Goal: Find specific page/section

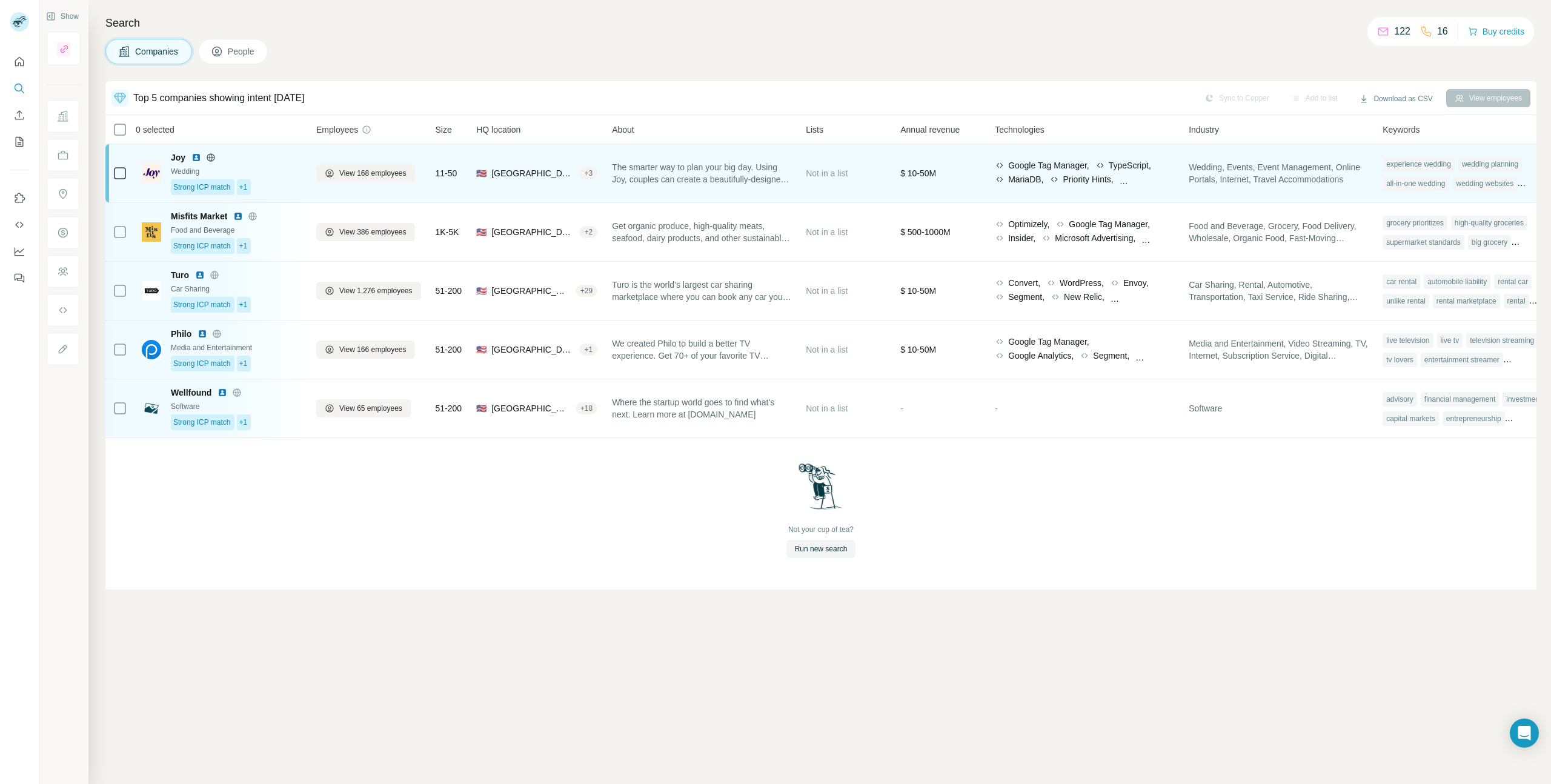
click at [293, 170] on div "Wedding" at bounding box center [236, 172] width 131 height 11
